Goal: Task Accomplishment & Management: Use online tool/utility

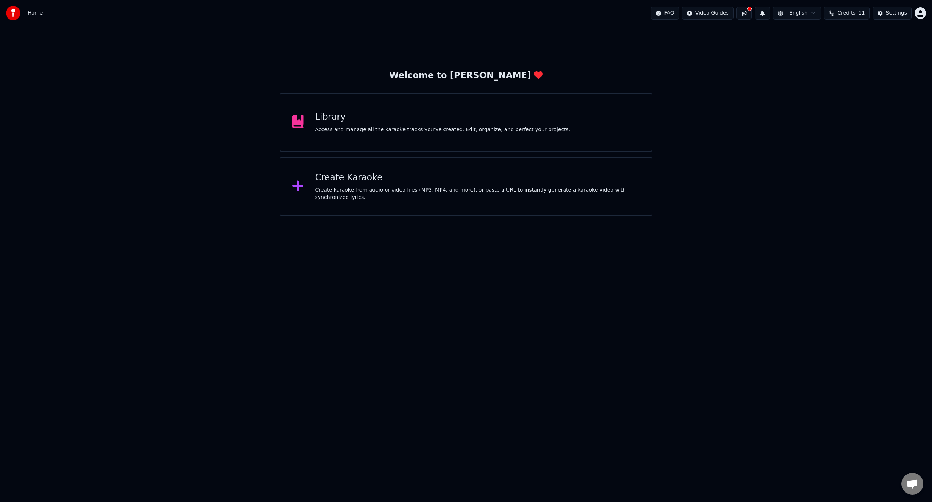
click at [401, 201] on div "Create Karaoke Create karaoke from audio or video files (MP3, MP4, and more), o…" at bounding box center [466, 186] width 373 height 58
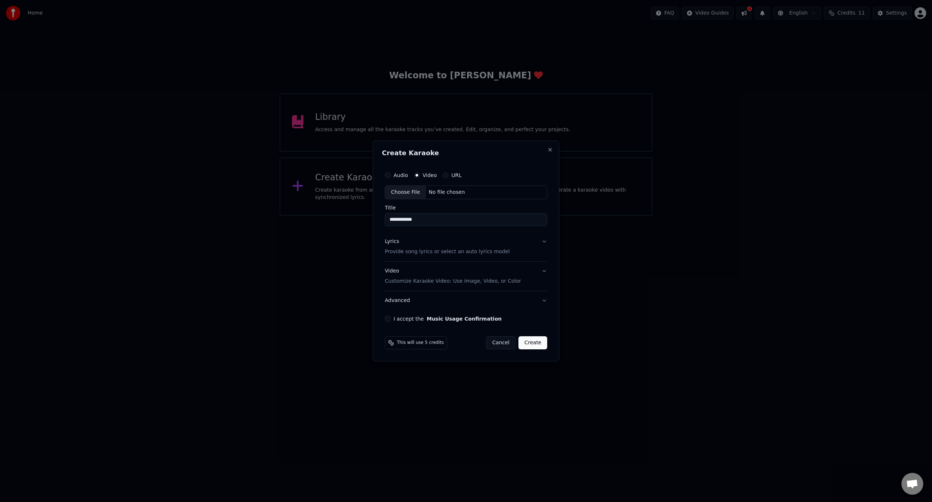
type input "**********"
click at [455, 254] on p "Provide song lyrics or select an auto lyrics model" at bounding box center [447, 251] width 125 height 7
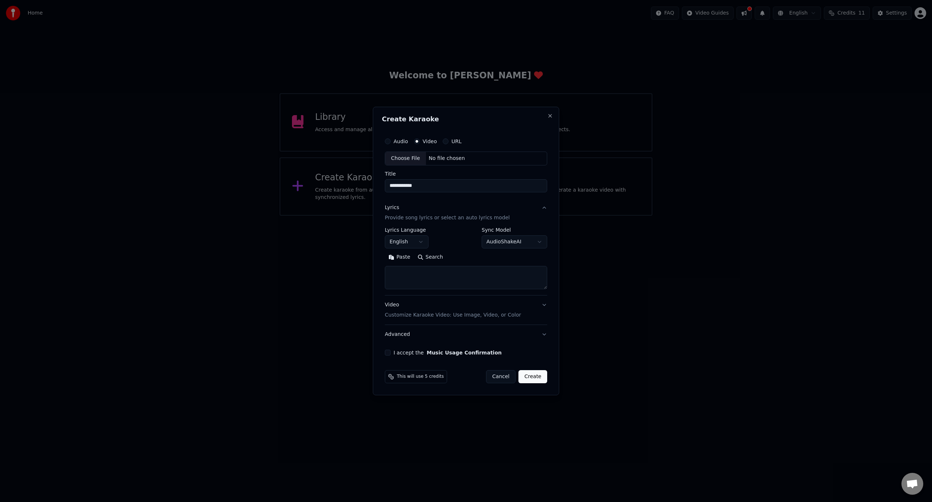
click at [398, 244] on button "English" at bounding box center [407, 241] width 44 height 13
select select "**"
click at [403, 216] on body "**********" at bounding box center [466, 108] width 932 height 216
click at [413, 277] on textarea at bounding box center [466, 277] width 162 height 23
click at [492, 274] on textarea at bounding box center [466, 277] width 162 height 23
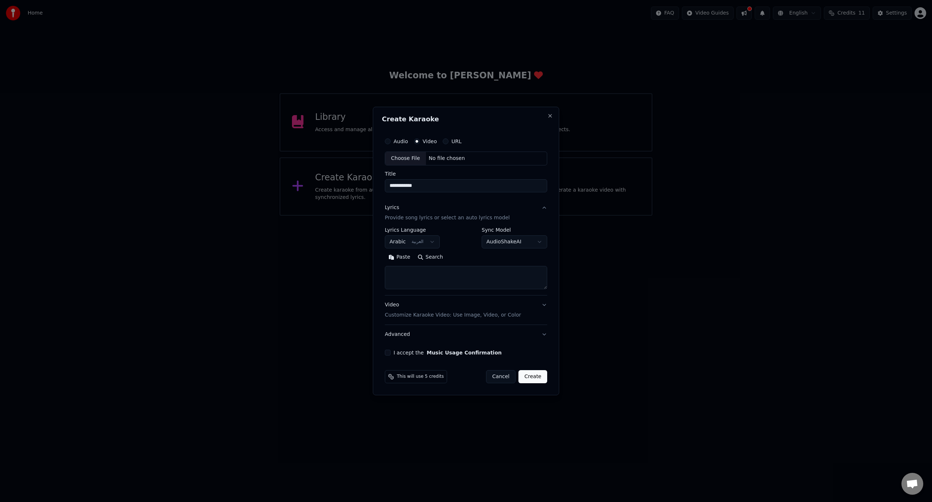
paste textarea "**********"
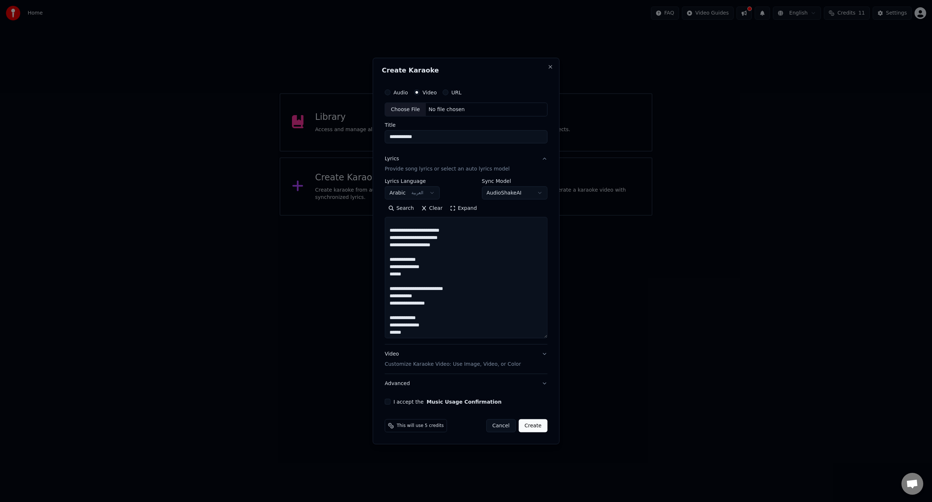
scroll to position [335, 0]
drag, startPoint x: 545, startPoint y: 288, endPoint x: 556, endPoint y: 337, distance: 50.9
click at [556, 337] on div "**********" at bounding box center [466, 251] width 187 height 387
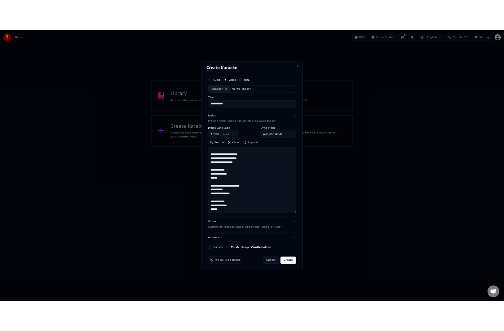
scroll to position [0, 0]
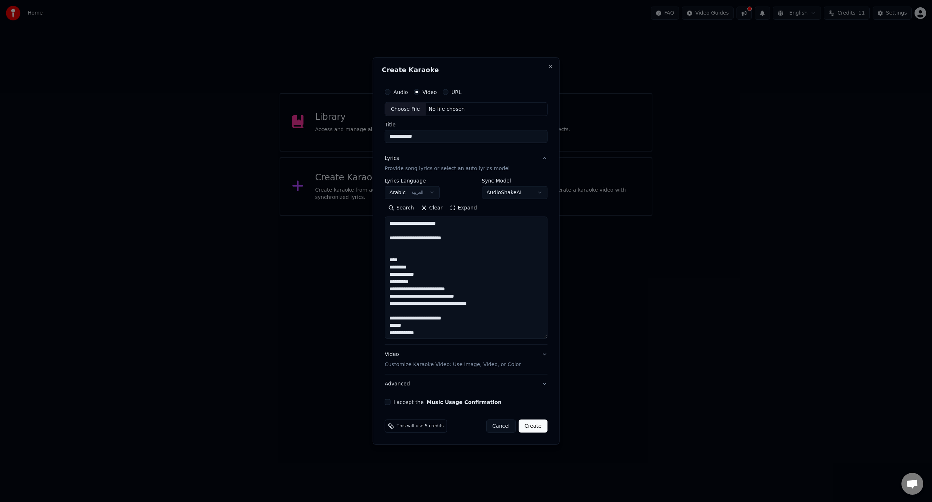
type textarea "**********"
click at [412, 109] on div "Choose File" at bounding box center [405, 109] width 41 height 13
click at [541, 354] on button "Video Customize Karaoke Video: Use Image, Video, or Color" at bounding box center [466, 359] width 163 height 29
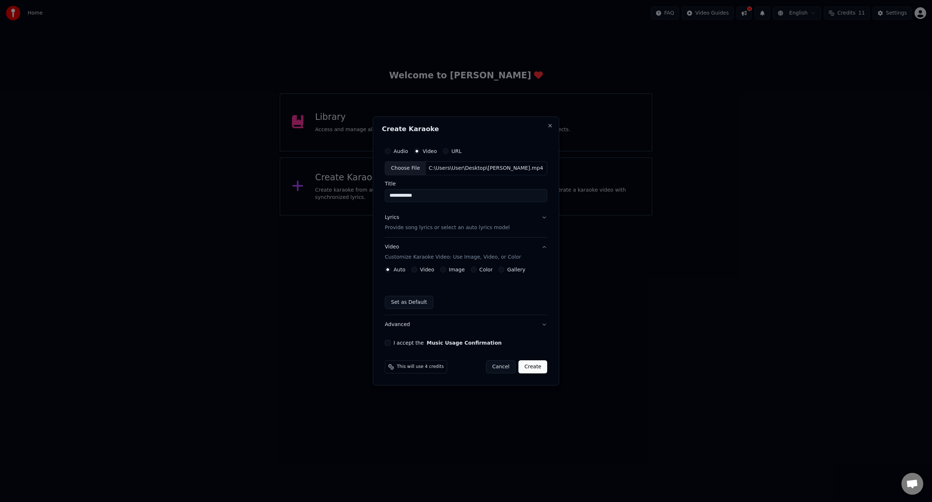
click at [414, 270] on button "Video" at bounding box center [414, 270] width 6 height 6
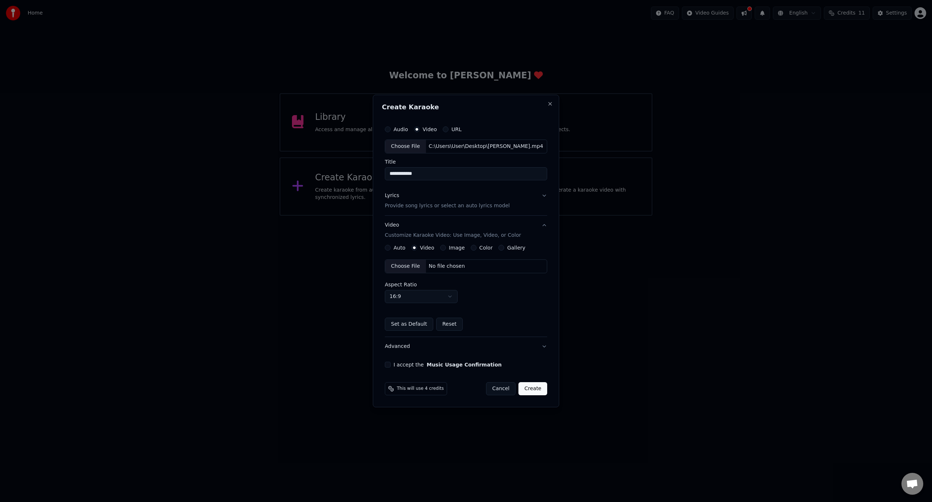
click at [414, 264] on div "Choose File" at bounding box center [405, 266] width 41 height 13
click at [454, 216] on body "**********" at bounding box center [466, 108] width 932 height 216
click at [387, 366] on button "I accept the Music Usage Confirmation" at bounding box center [388, 365] width 6 height 6
click at [543, 387] on button "Create" at bounding box center [533, 388] width 29 height 13
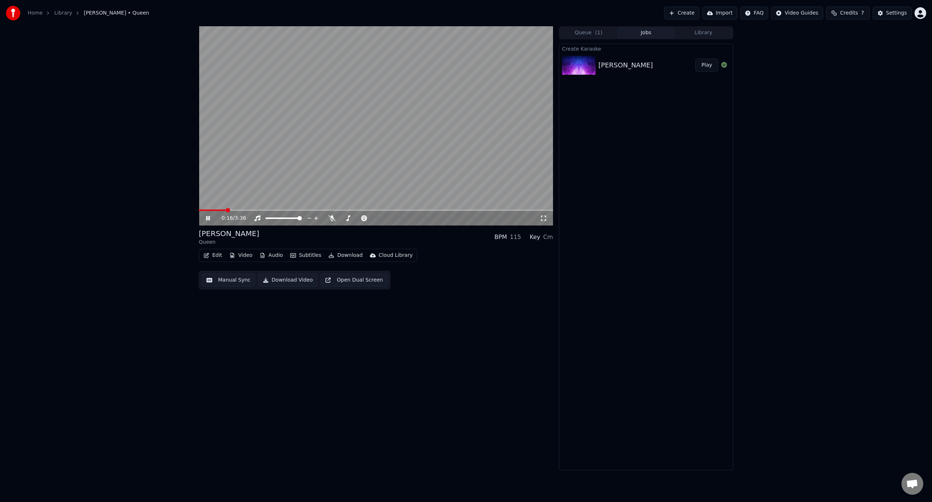
click at [210, 216] on icon at bounding box center [213, 218] width 17 height 6
click at [330, 218] on icon at bounding box center [331, 218] width 7 height 6
click at [213, 210] on span at bounding box center [215, 210] width 4 height 4
click at [208, 219] on icon at bounding box center [208, 218] width 4 height 5
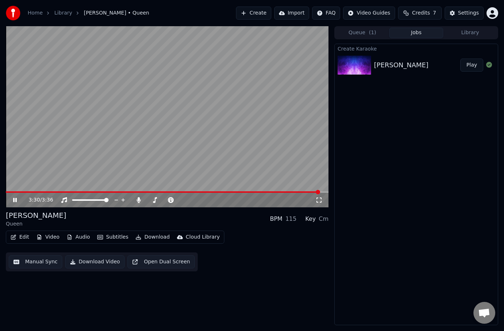
click at [12, 204] on div "3:30 / 3:36" at bounding box center [167, 200] width 317 height 7
click at [16, 201] on icon at bounding box center [15, 200] width 4 height 4
click at [44, 238] on button "Video" at bounding box center [47, 237] width 29 height 10
click at [238, 293] on div "3:31 / 3:36 [PERSON_NAME] BPM 115 Key Cm Edit Video Audio Subtitles Download Cl…" at bounding box center [167, 175] width 323 height 299
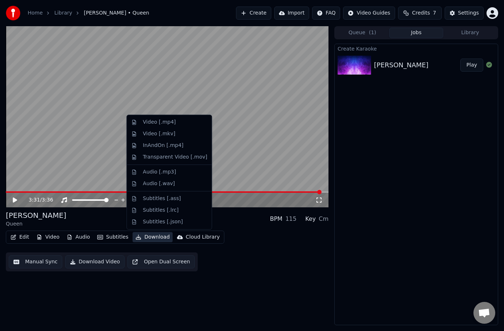
click at [138, 237] on button "Download" at bounding box center [153, 237] width 40 height 10
click at [168, 125] on div "Video [.mp4]" at bounding box center [159, 122] width 33 height 7
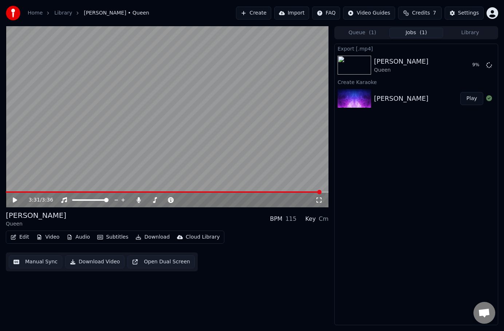
click at [150, 239] on button "Download" at bounding box center [153, 237] width 40 height 10
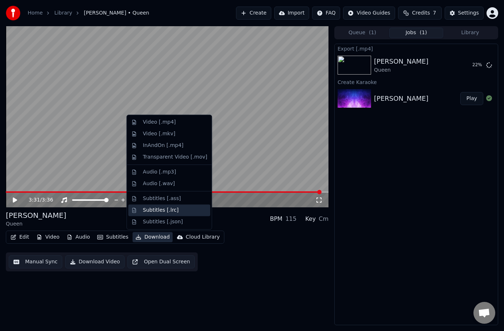
click at [155, 209] on div "Subtitles [.lrc]" at bounding box center [161, 210] width 36 height 7
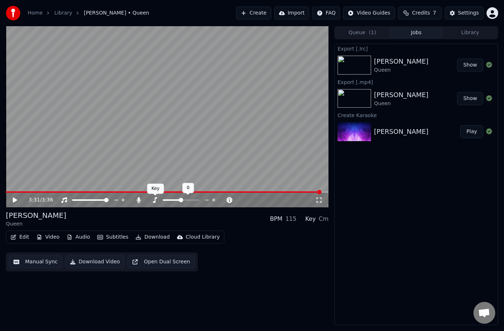
click at [154, 202] on icon at bounding box center [155, 200] width 4 height 6
click at [152, 201] on icon at bounding box center [154, 200] width 7 height 6
click at [155, 201] on icon at bounding box center [155, 200] width 4 height 6
click at [155, 200] on icon at bounding box center [155, 200] width 4 height 6
click at [138, 200] on icon at bounding box center [138, 200] width 7 height 6
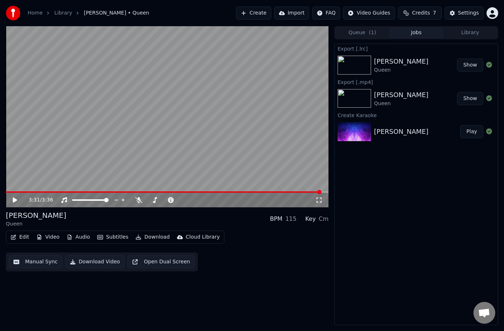
click at [11, 200] on div "3:31 / 3:36" at bounding box center [167, 200] width 317 height 7
click at [13, 201] on icon at bounding box center [15, 200] width 4 height 5
click at [18, 192] on span at bounding box center [164, 192] width 316 height 1
click at [31, 192] on span at bounding box center [167, 192] width 323 height 1
click at [15, 203] on icon at bounding box center [20, 200] width 17 height 6
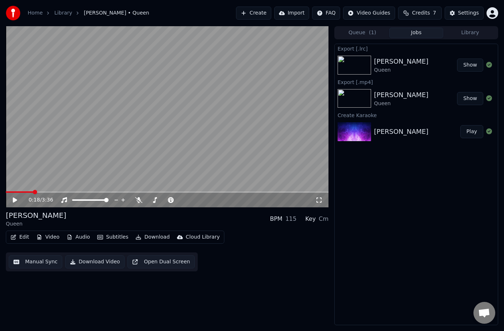
click at [149, 237] on button "Download" at bounding box center [153, 237] width 40 height 10
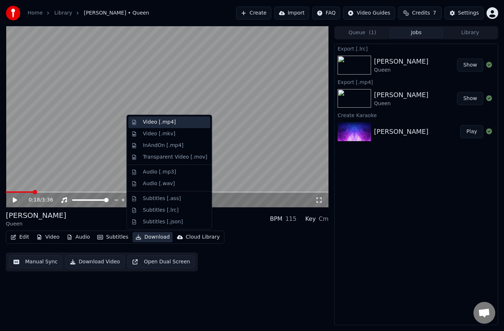
click at [157, 124] on div "Video [.mp4]" at bounding box center [159, 122] width 33 height 7
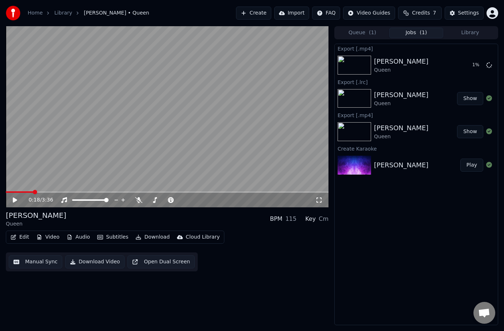
click at [472, 100] on button "Show" at bounding box center [470, 98] width 26 height 13
click at [17, 236] on button "Edit" at bounding box center [20, 237] width 24 height 10
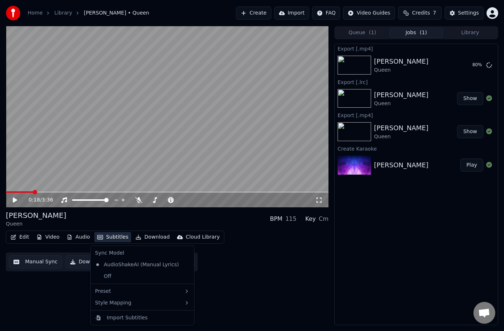
click at [117, 238] on button "Subtitles" at bounding box center [112, 237] width 37 height 10
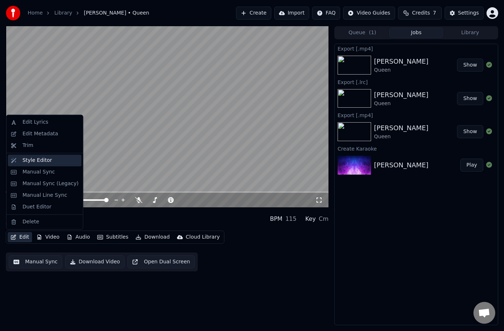
click at [42, 164] on div "Style Editor" at bounding box center [37, 160] width 29 height 7
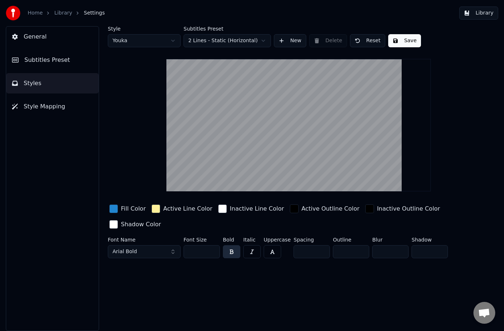
click at [115, 210] on div "button" at bounding box center [113, 209] width 9 height 9
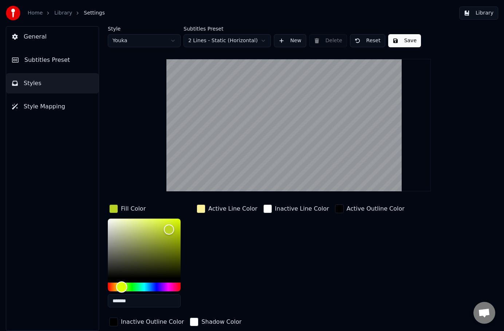
click at [122, 287] on div "Hue" at bounding box center [144, 287] width 73 height 9
click at [120, 286] on div "Hue" at bounding box center [121, 287] width 11 height 11
type input "*******"
drag, startPoint x: 168, startPoint y: 229, endPoint x: 162, endPoint y: 222, distance: 9.6
click at [162, 222] on div "Color" at bounding box center [161, 222] width 11 height 11
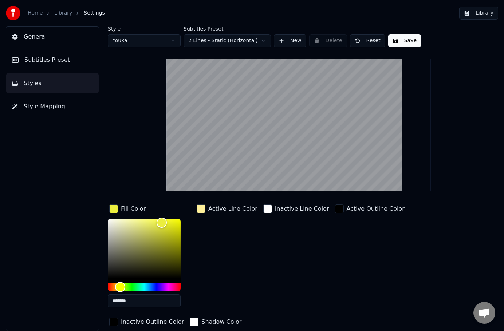
click at [217, 241] on div "Active Line Color" at bounding box center [227, 258] width 64 height 110
click at [202, 210] on div "button" at bounding box center [201, 209] width 9 height 9
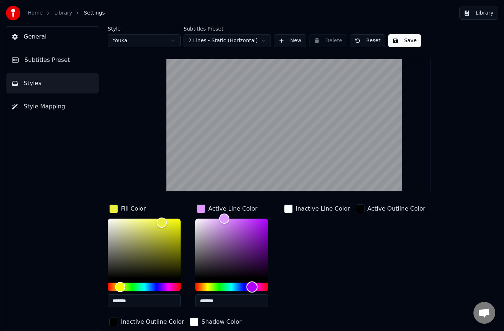
click at [252, 287] on div "Hue" at bounding box center [231, 287] width 73 height 9
click at [287, 271] on div "Inactive Line Color" at bounding box center [317, 258] width 69 height 110
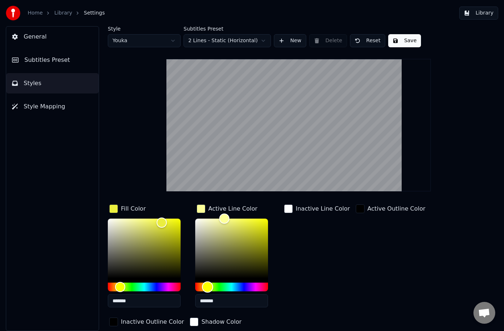
click at [208, 286] on div "Hue" at bounding box center [231, 287] width 73 height 9
drag, startPoint x: 244, startPoint y: 228, endPoint x: 250, endPoint y: 221, distance: 9.3
click at [250, 221] on div "Color" at bounding box center [231, 249] width 73 height 60
drag, startPoint x: 250, startPoint y: 221, endPoint x: 238, endPoint y: 221, distance: 11.7
click at [238, 221] on div "Color" at bounding box center [238, 221] width 11 height 11
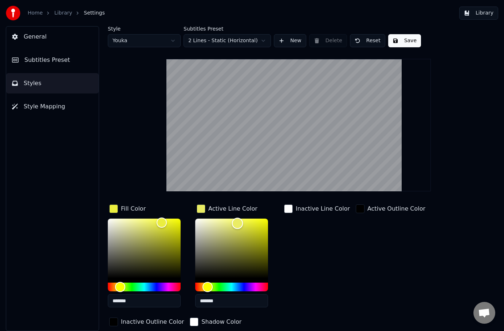
drag, startPoint x: 238, startPoint y: 221, endPoint x: 230, endPoint y: 224, distance: 8.7
click at [232, 224] on div "Color" at bounding box center [237, 223] width 11 height 11
click at [230, 224] on div "Color" at bounding box center [230, 224] width 11 height 11
click at [229, 219] on div "Color" at bounding box center [229, 219] width 11 height 11
drag, startPoint x: 228, startPoint y: 220, endPoint x: 221, endPoint y: 223, distance: 7.2
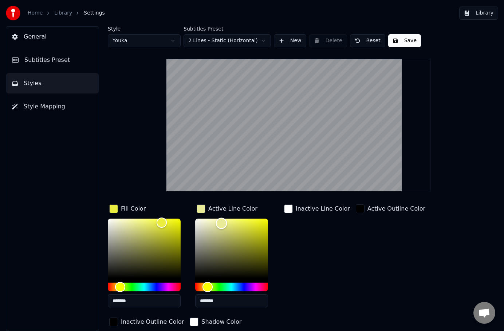
click at [221, 223] on div "Color" at bounding box center [221, 223] width 11 height 11
drag, startPoint x: 221, startPoint y: 223, endPoint x: 217, endPoint y: 222, distance: 4.4
click at [217, 222] on div "Color" at bounding box center [219, 223] width 11 height 11
drag, startPoint x: 222, startPoint y: 223, endPoint x: 230, endPoint y: 224, distance: 8.4
click at [228, 224] on div "Color" at bounding box center [222, 223] width 11 height 11
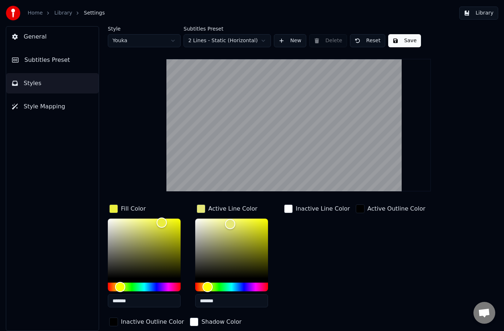
click at [313, 245] on div "Inactive Line Color" at bounding box center [317, 258] width 69 height 110
click at [114, 210] on div "button" at bounding box center [113, 209] width 9 height 9
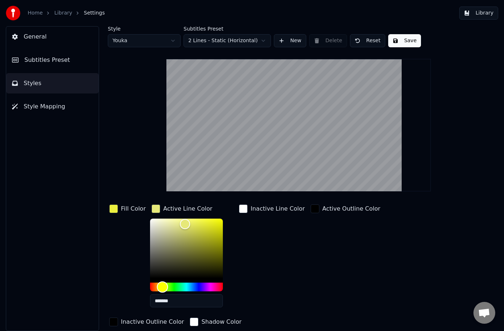
type input "*******"
click at [206, 285] on div "Hue" at bounding box center [186, 287] width 73 height 9
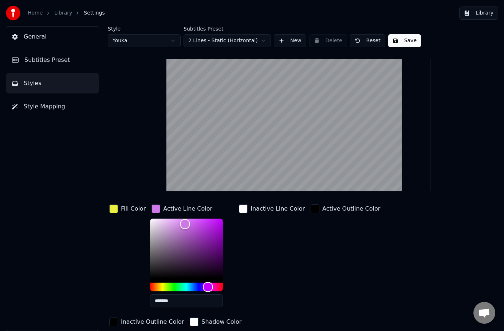
click at [271, 265] on div "Inactive Line Color" at bounding box center [271, 258] width 69 height 110
click at [151, 209] on div "button" at bounding box center [155, 209] width 9 height 9
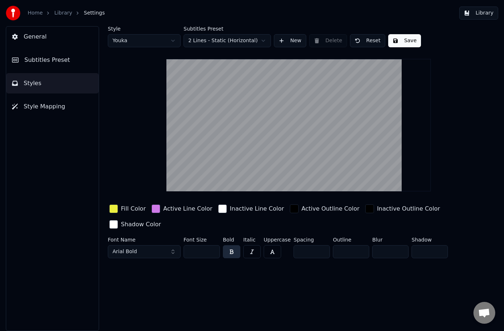
click at [151, 208] on div "button" at bounding box center [155, 209] width 9 height 9
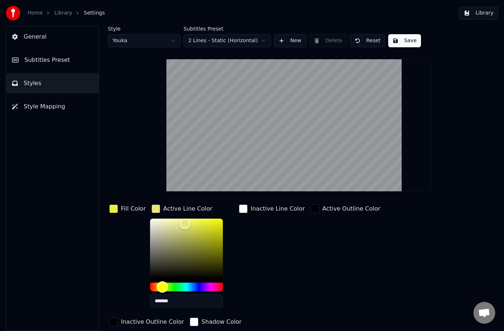
drag, startPoint x: 170, startPoint y: 288, endPoint x: 158, endPoint y: 288, distance: 11.7
click at [158, 288] on div "Hue" at bounding box center [186, 287] width 73 height 9
drag, startPoint x: 182, startPoint y: 223, endPoint x: 182, endPoint y: 219, distance: 4.0
click at [182, 219] on div "Color" at bounding box center [184, 219] width 11 height 11
type input "*******"
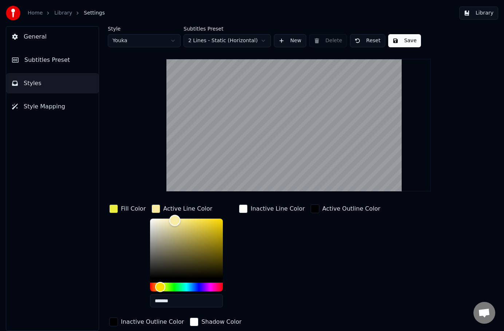
click at [173, 220] on div "Color" at bounding box center [174, 220] width 11 height 11
click at [253, 239] on div "Inactive Line Color" at bounding box center [271, 258] width 69 height 110
click at [249, 235] on div "Inactive Line Color" at bounding box center [271, 258] width 69 height 110
click at [276, 242] on div "Inactive Line Color" at bounding box center [271, 258] width 69 height 110
click at [132, 255] on div "Fill Color" at bounding box center [127, 258] width 39 height 110
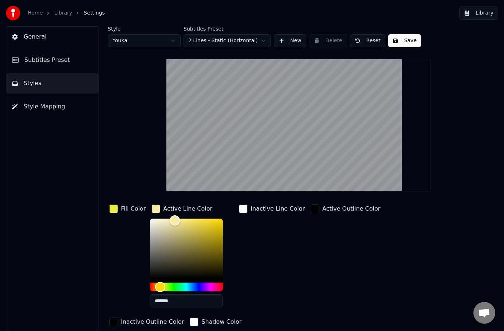
click at [114, 207] on div "button" at bounding box center [113, 209] width 9 height 9
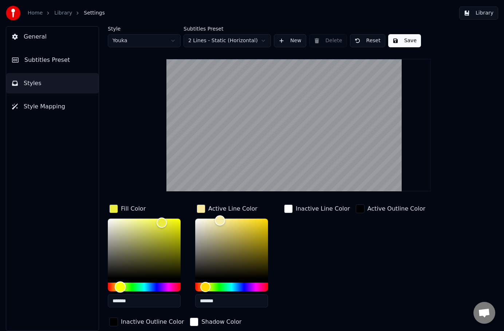
click at [165, 286] on div "Hue" at bounding box center [144, 287] width 73 height 9
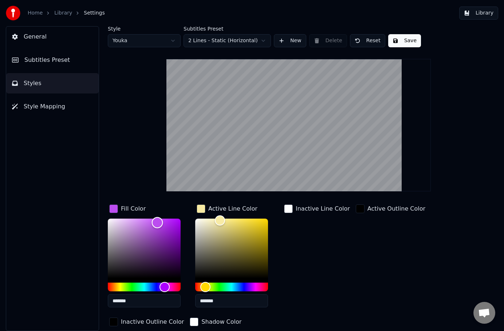
type input "*******"
drag, startPoint x: 157, startPoint y: 222, endPoint x: 154, endPoint y: 221, distance: 3.7
click at [154, 221] on div "Color" at bounding box center [153, 221] width 11 height 11
click at [319, 267] on div "Inactive Line Color" at bounding box center [317, 258] width 69 height 110
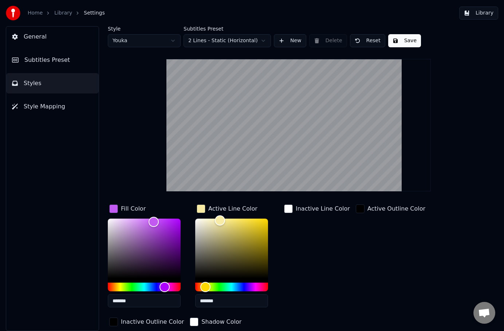
click at [47, 58] on span "Subtitles Preset" at bounding box center [47, 60] width 46 height 9
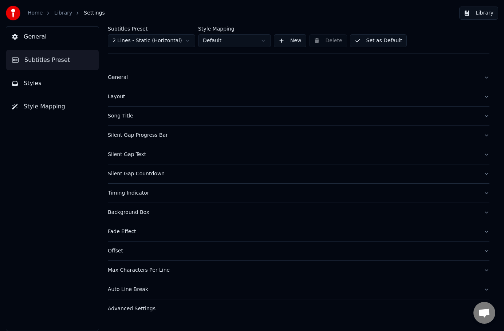
click at [44, 37] on button "General" at bounding box center [52, 37] width 92 height 20
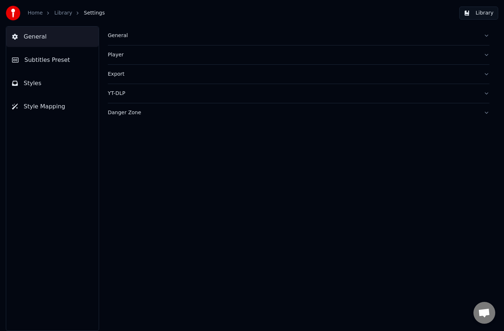
click at [48, 63] on span "Subtitles Preset" at bounding box center [47, 60] width 46 height 9
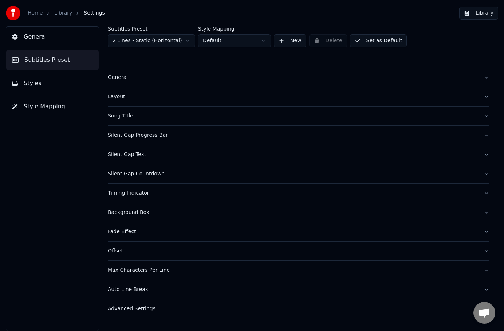
click at [44, 84] on button "Styles" at bounding box center [52, 83] width 92 height 20
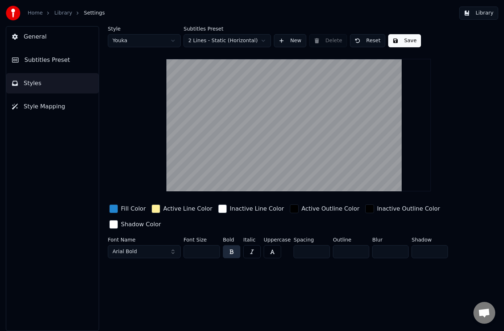
click at [59, 68] on button "Subtitles Preset" at bounding box center [52, 60] width 92 height 20
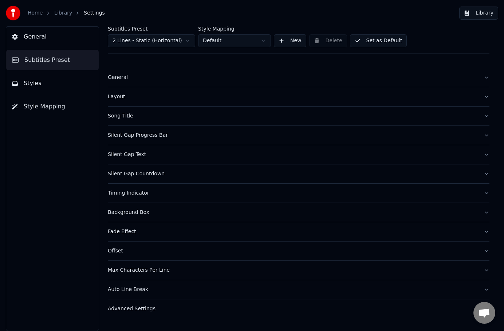
click at [50, 83] on button "Styles" at bounding box center [52, 83] width 92 height 20
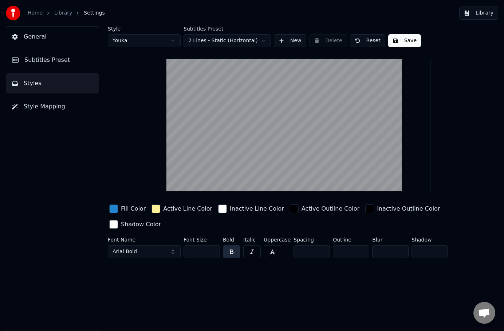
click at [155, 208] on div "button" at bounding box center [155, 209] width 9 height 9
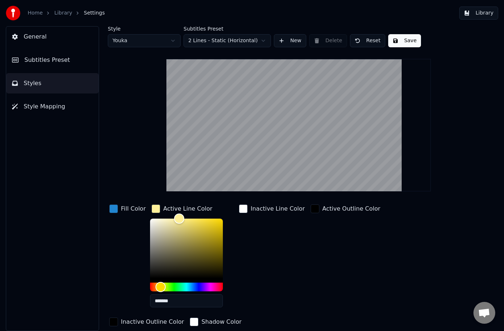
click at [278, 262] on div "Inactive Line Color" at bounding box center [271, 258] width 69 height 110
click at [121, 209] on div "Fill Color" at bounding box center [133, 209] width 25 height 9
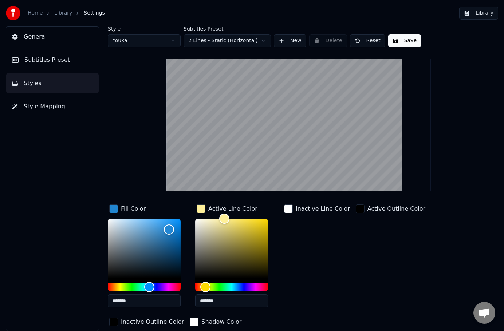
click at [115, 209] on div "button" at bounding box center [113, 209] width 9 height 9
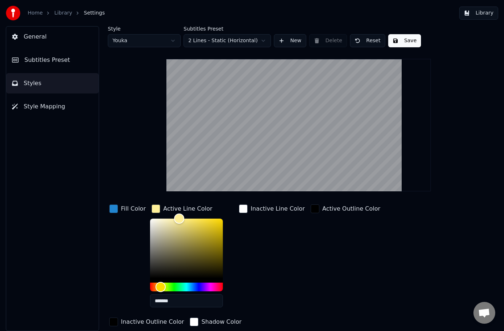
click at [113, 208] on div "button" at bounding box center [113, 209] width 9 height 9
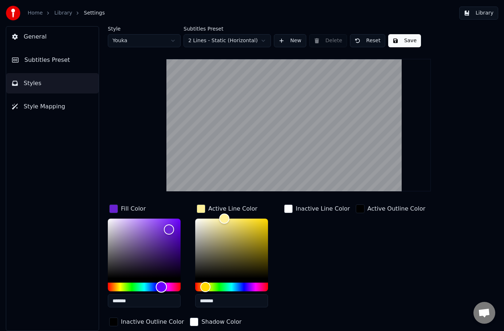
click at [161, 284] on div "Hue" at bounding box center [144, 287] width 73 height 9
drag, startPoint x: 164, startPoint y: 230, endPoint x: 157, endPoint y: 220, distance: 12.5
click at [157, 220] on div "Color" at bounding box center [156, 221] width 11 height 11
click at [159, 217] on div "Color" at bounding box center [159, 219] width 11 height 11
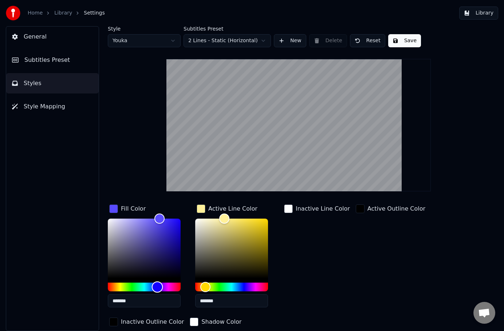
click at [157, 284] on div "Hue" at bounding box center [157, 287] width 11 height 11
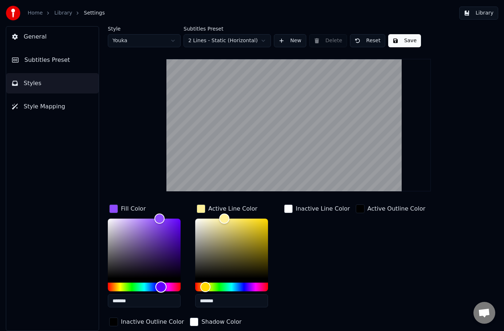
click at [161, 284] on div "Hue" at bounding box center [160, 287] width 11 height 11
click at [159, 284] on div "Hue" at bounding box center [159, 287] width 11 height 11
click at [161, 284] on div "Hue" at bounding box center [160, 287] width 11 height 11
drag, startPoint x: 159, startPoint y: 220, endPoint x: 152, endPoint y: 220, distance: 7.3
click at [152, 220] on div "Color" at bounding box center [153, 220] width 11 height 11
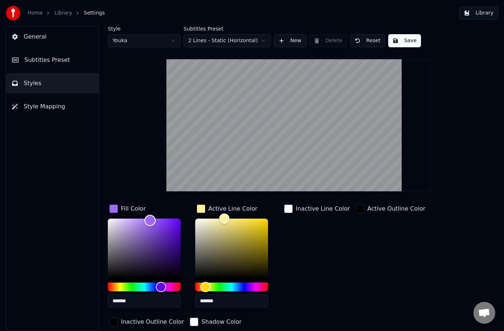
drag, startPoint x: 152, startPoint y: 220, endPoint x: 146, endPoint y: 220, distance: 6.6
click at [146, 220] on div "Color" at bounding box center [150, 220] width 11 height 11
click at [153, 226] on div "Color" at bounding box center [152, 225] width 11 height 11
drag, startPoint x: 153, startPoint y: 226, endPoint x: 159, endPoint y: 219, distance: 9.0
click at [159, 219] on div "Color" at bounding box center [158, 221] width 11 height 11
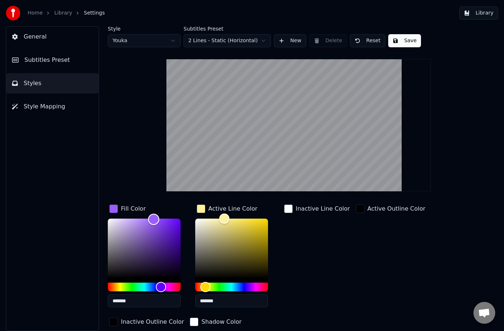
type input "*******"
drag, startPoint x: 159, startPoint y: 219, endPoint x: 150, endPoint y: 219, distance: 9.1
click at [150, 219] on div "Color" at bounding box center [153, 219] width 11 height 11
click at [330, 261] on div "Inactive Line Color" at bounding box center [317, 258] width 69 height 110
click at [401, 42] on button "Save" at bounding box center [404, 40] width 33 height 13
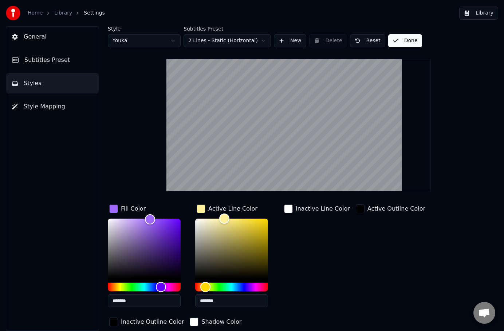
click at [448, 96] on div "Style Youka Subtitles Preset 2 Lines - Static (Horizontal) New Delete Reset Don…" at bounding box center [299, 192] width 382 height 333
click at [474, 13] on button "Library" at bounding box center [478, 13] width 39 height 13
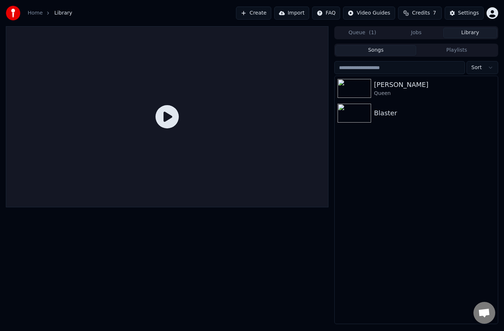
click at [169, 116] on icon at bounding box center [166, 116] width 23 height 23
click at [166, 148] on div at bounding box center [167, 116] width 323 height 181
click at [398, 89] on div "[PERSON_NAME]" at bounding box center [431, 85] width 114 height 10
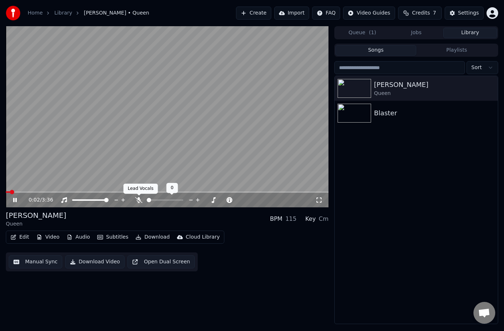
click at [130, 163] on video at bounding box center [167, 116] width 323 height 181
click at [39, 192] on span at bounding box center [167, 192] width 323 height 1
click at [138, 201] on icon at bounding box center [138, 200] width 7 height 6
click at [15, 202] on icon at bounding box center [15, 200] width 4 height 5
click at [15, 201] on icon at bounding box center [15, 200] width 4 height 4
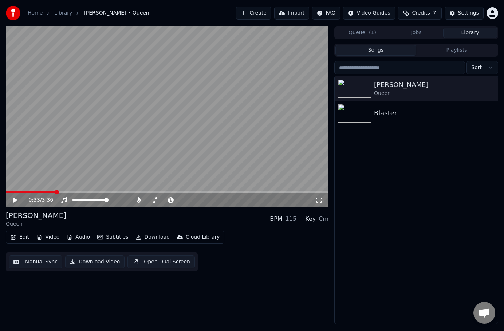
click at [148, 237] on button "Download" at bounding box center [153, 237] width 40 height 10
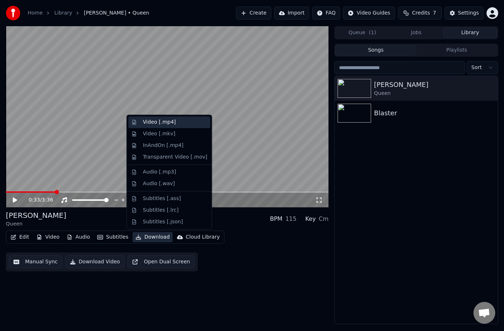
click at [153, 123] on div "Video [.mp4]" at bounding box center [159, 122] width 33 height 7
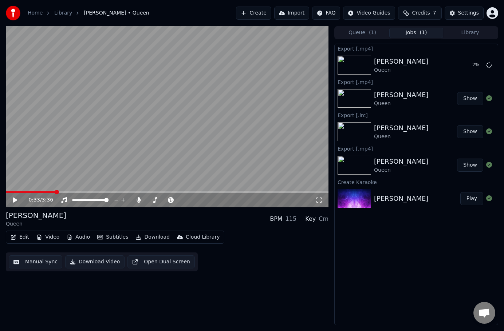
click at [472, 96] on button "Show" at bounding box center [470, 98] width 26 height 13
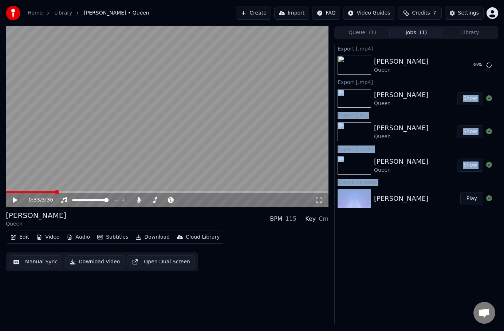
drag, startPoint x: 413, startPoint y: 257, endPoint x: 368, endPoint y: 87, distance: 176.0
click at [368, 87] on div "Export [.mp4] [PERSON_NAME] 36 % Export [.mp4] [PERSON_NAME] Show Export [.lrc]…" at bounding box center [416, 185] width 164 height 282
click at [393, 250] on div "Export [.mp4] [PERSON_NAME] 38 % Export [.mp4] [PERSON_NAME] Show Export [.lrc]…" at bounding box center [416, 185] width 164 height 282
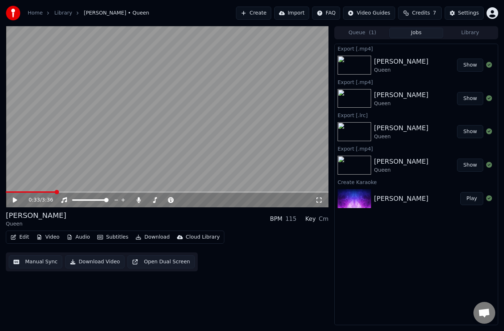
click at [470, 66] on button "Show" at bounding box center [470, 65] width 26 height 13
click at [138, 199] on icon at bounding box center [138, 200] width 7 height 6
click at [147, 237] on button "Download" at bounding box center [153, 237] width 40 height 10
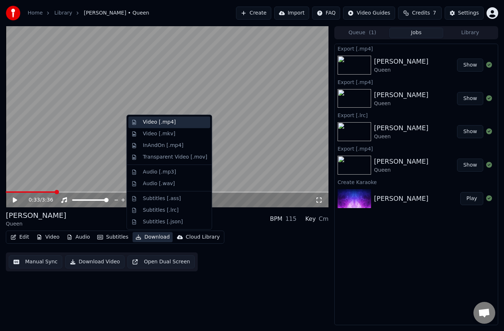
click at [178, 121] on div "Video [.mp4]" at bounding box center [175, 122] width 64 height 7
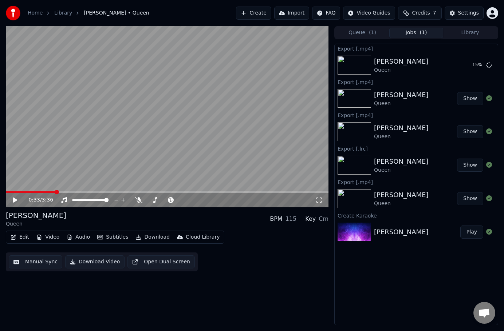
click at [461, 98] on button "Show" at bounding box center [470, 98] width 26 height 13
click at [466, 98] on button "Show" at bounding box center [470, 98] width 26 height 13
click at [469, 100] on button "Show" at bounding box center [470, 98] width 26 height 13
click at [447, 100] on div "[PERSON_NAME]" at bounding box center [415, 98] width 83 height 17
click at [471, 96] on button "Show" at bounding box center [470, 98] width 26 height 13
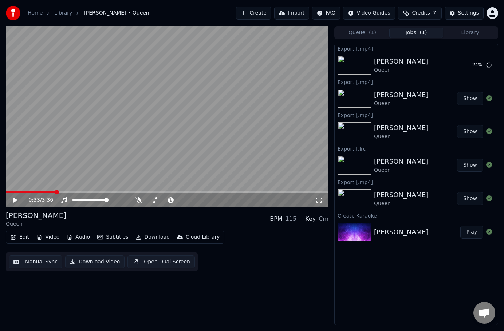
click at [470, 131] on button "Show" at bounding box center [470, 131] width 26 height 13
click at [469, 93] on button "Show" at bounding box center [470, 98] width 26 height 13
click at [476, 65] on button "Show" at bounding box center [470, 65] width 26 height 13
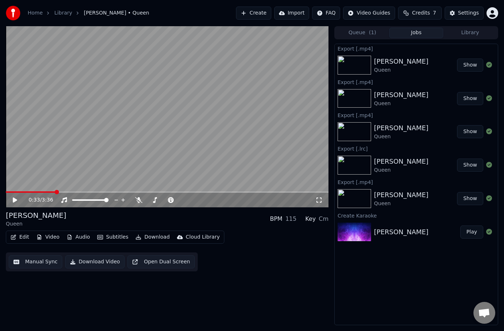
click at [468, 65] on button "Show" at bounding box center [470, 65] width 26 height 13
click at [466, 103] on button "Show" at bounding box center [470, 98] width 26 height 13
click at [470, 126] on button "Show" at bounding box center [470, 131] width 26 height 13
click at [469, 133] on button "Show" at bounding box center [470, 131] width 26 height 13
click at [462, 118] on div "Export [.mp4]" at bounding box center [416, 115] width 163 height 9
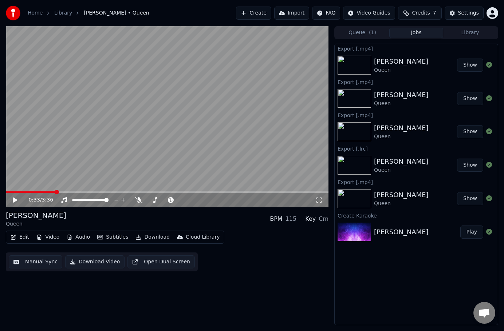
click at [463, 81] on div "Export [.mp4]" at bounding box center [416, 82] width 163 height 9
click at [468, 166] on button "Show" at bounding box center [470, 165] width 26 height 13
click at [468, 192] on div "[PERSON_NAME] Show" at bounding box center [416, 198] width 163 height 25
